Goal: Task Accomplishment & Management: Complete application form

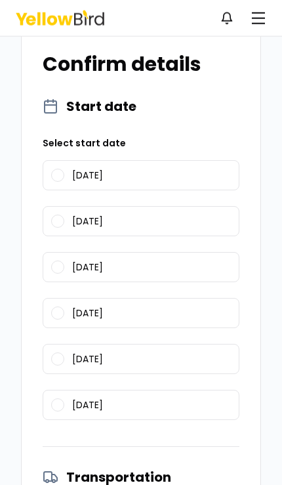
scroll to position [643, 0]
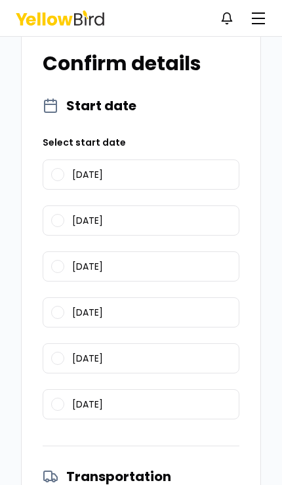
click at [54, 168] on button "10/20/2025" at bounding box center [57, 174] width 13 height 13
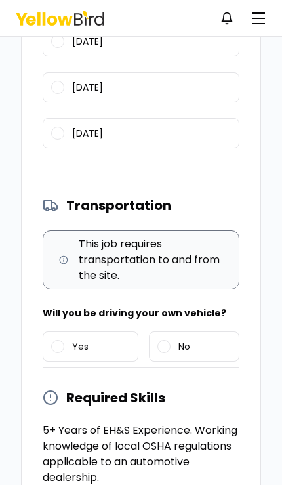
click at [57, 340] on button "Yes" at bounding box center [57, 346] width 13 height 13
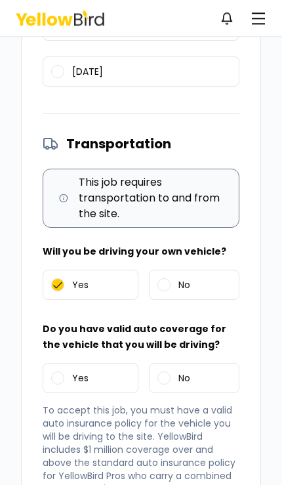
scroll to position [977, 0]
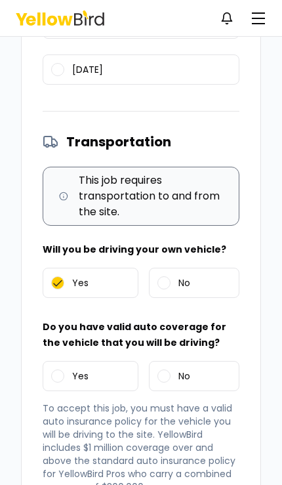
click at [53, 369] on button "Yes" at bounding box center [57, 375] width 13 height 13
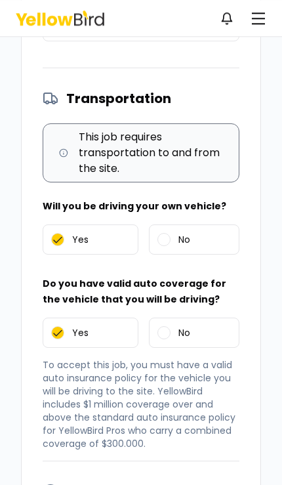
scroll to position [1237, 0]
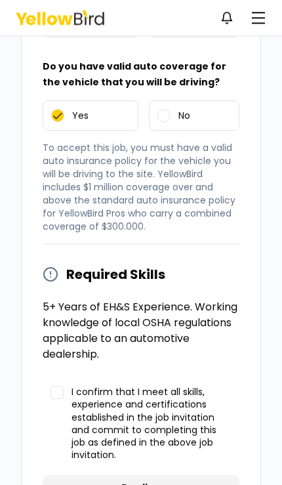
click at [56, 386] on button "I confirm that I meet all skills, experience and certifications established in …" at bounding box center [56, 392] width 13 height 13
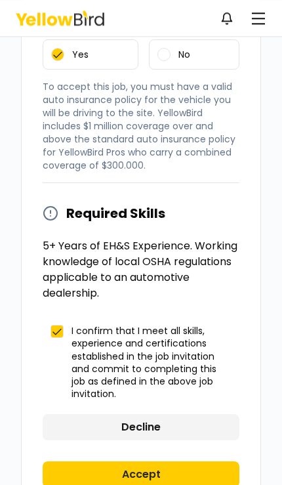
scroll to position [1313, 0]
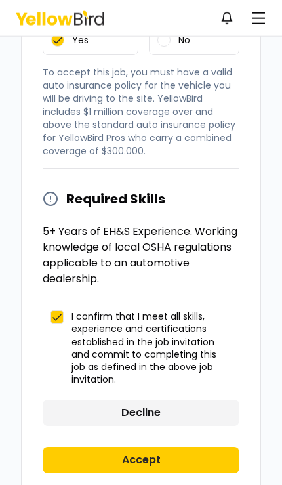
click at [184, 447] on button "Accept" at bounding box center [141, 460] width 197 height 26
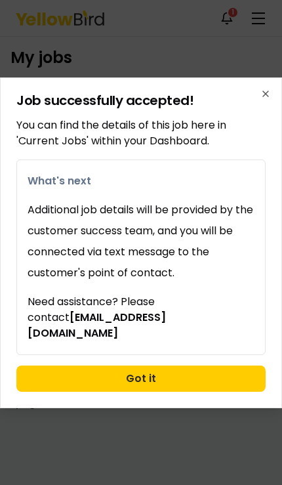
click at [209, 375] on button "Got it" at bounding box center [140, 378] width 249 height 26
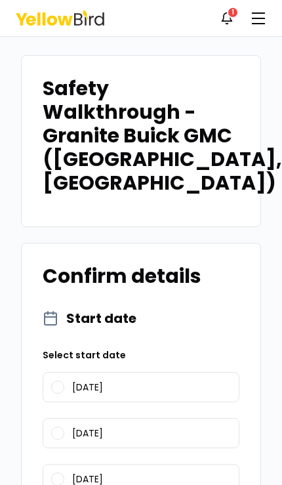
click at [60, 380] on button "10/20/2025" at bounding box center [57, 386] width 13 height 13
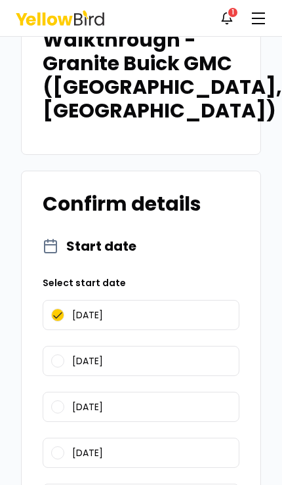
click at [58, 354] on button "10/21/2025" at bounding box center [57, 360] width 13 height 13
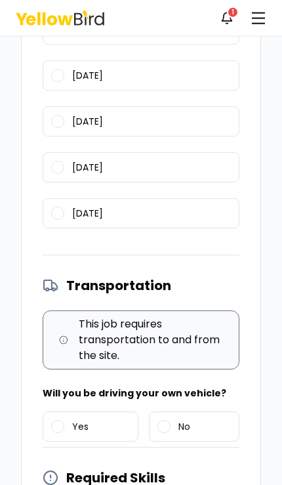
click at [70, 412] on label "Yes" at bounding box center [90, 426] width 94 height 29
click at [64, 420] on button "Yes" at bounding box center [57, 426] width 13 height 13
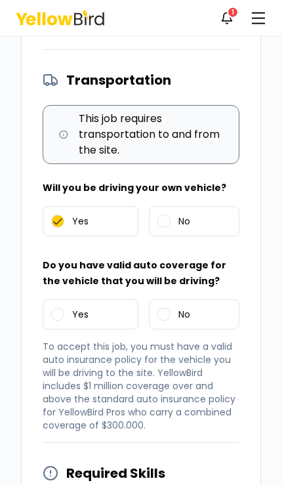
click at [57, 308] on button "Yes" at bounding box center [57, 314] width 13 height 13
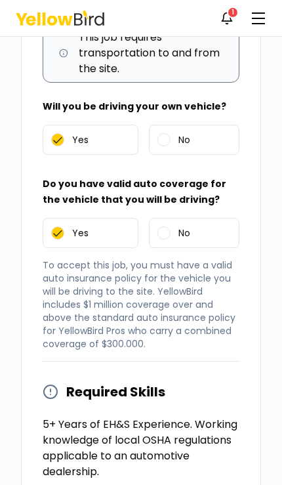
scroll to position [1237, 0]
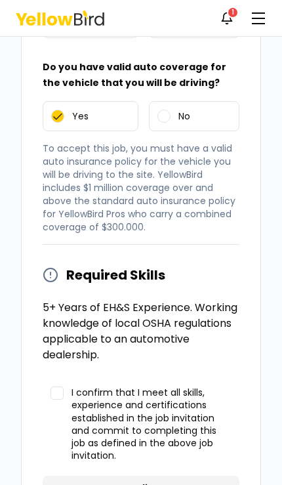
click at [53, 386] on button "I confirm that I meet all skills, experience and certifications established in …" at bounding box center [56, 392] width 13 height 13
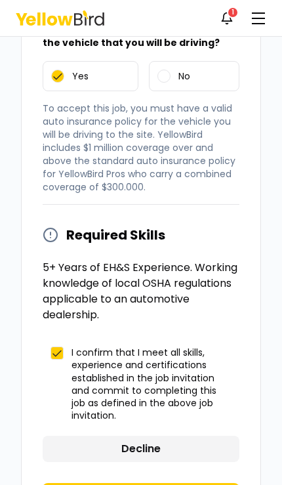
scroll to position [1308, 0]
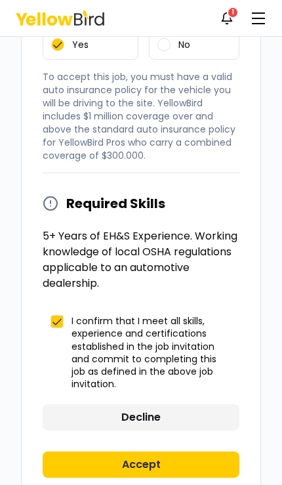
click at [190, 451] on button "Accept" at bounding box center [141, 464] width 197 height 26
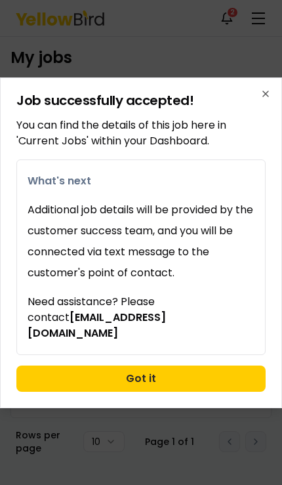
click at [208, 376] on button "Got it" at bounding box center [140, 378] width 249 height 26
